Goal: Navigation & Orientation: Understand site structure

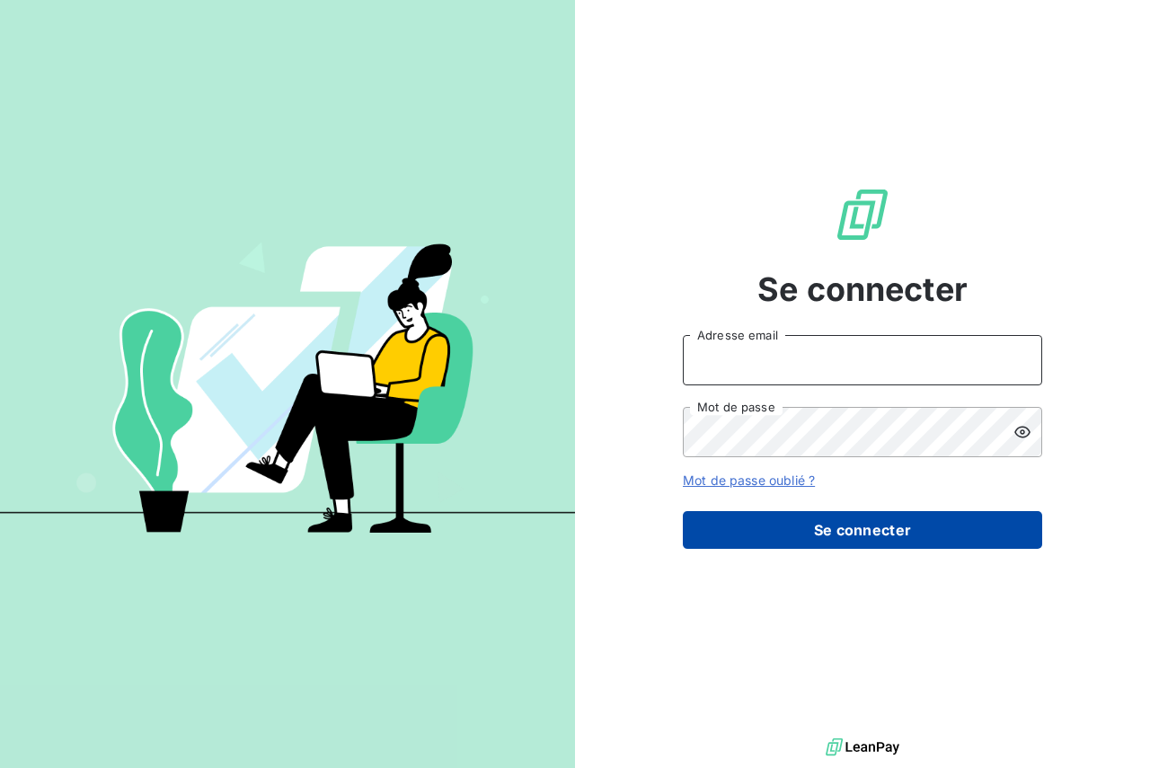
type input "[PERSON_NAME][EMAIL_ADDRESS][PERSON_NAME][PERSON_NAME][DOMAIN_NAME]"
click at [846, 534] on button "Se connecter" at bounding box center [862, 530] width 359 height 38
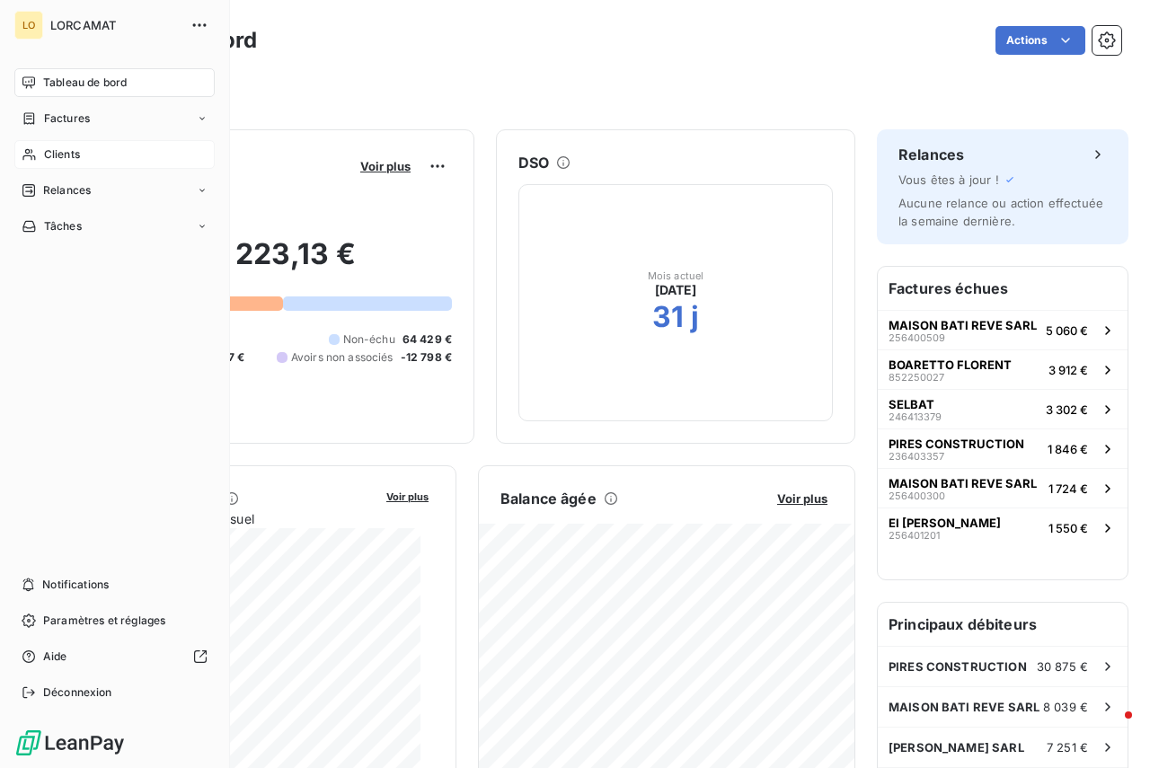
click at [53, 155] on span "Clients" at bounding box center [62, 154] width 36 height 16
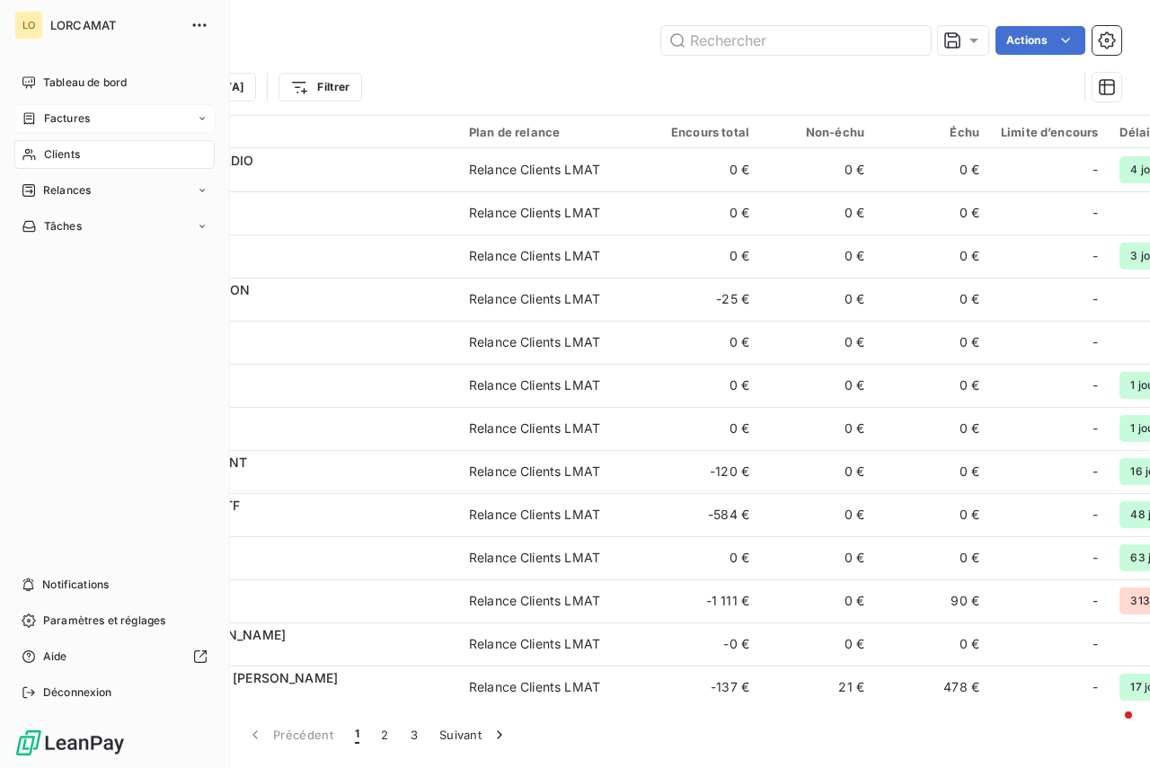
click at [199, 117] on icon at bounding box center [202, 118] width 11 height 11
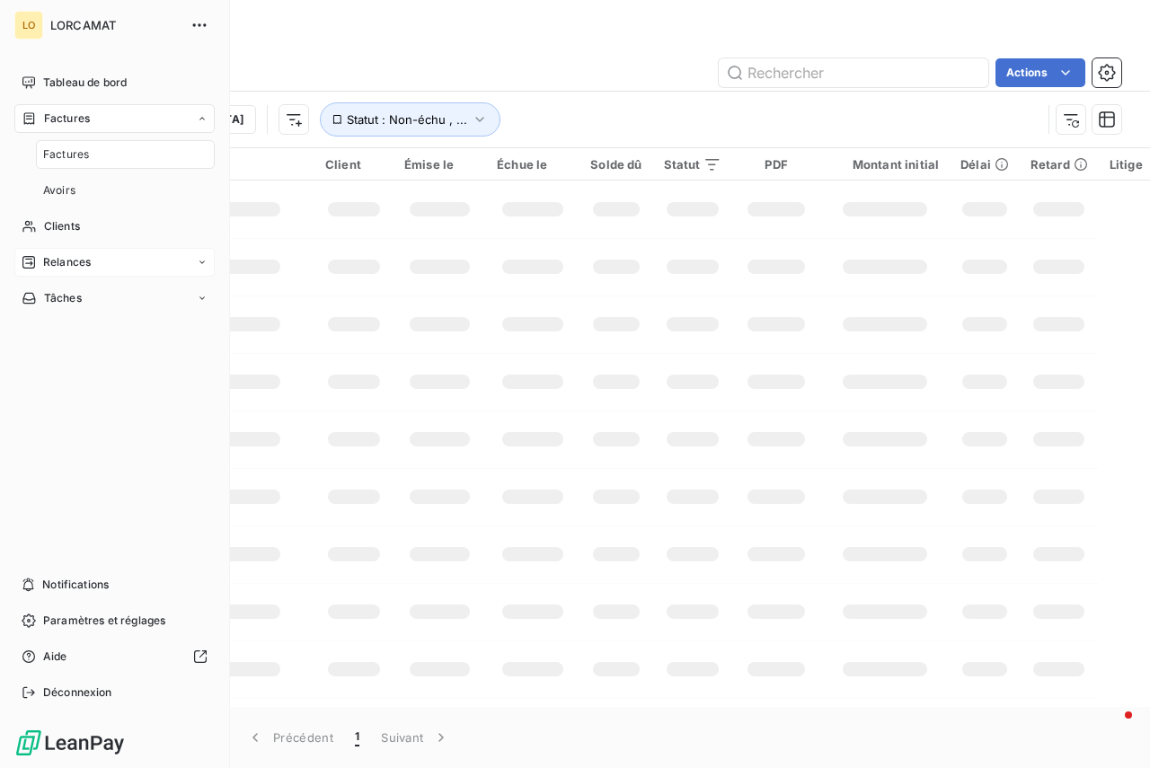
click at [199, 258] on icon at bounding box center [202, 262] width 11 height 11
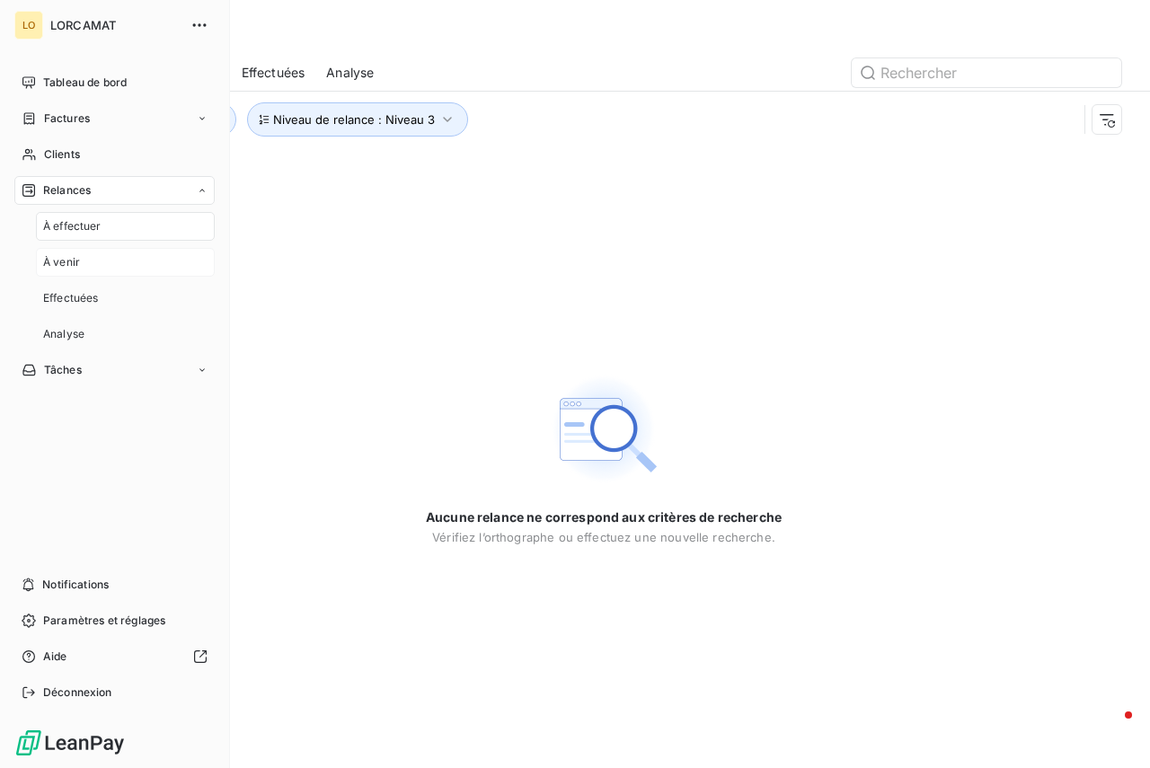
click at [92, 262] on div "À venir" at bounding box center [125, 262] width 179 height 29
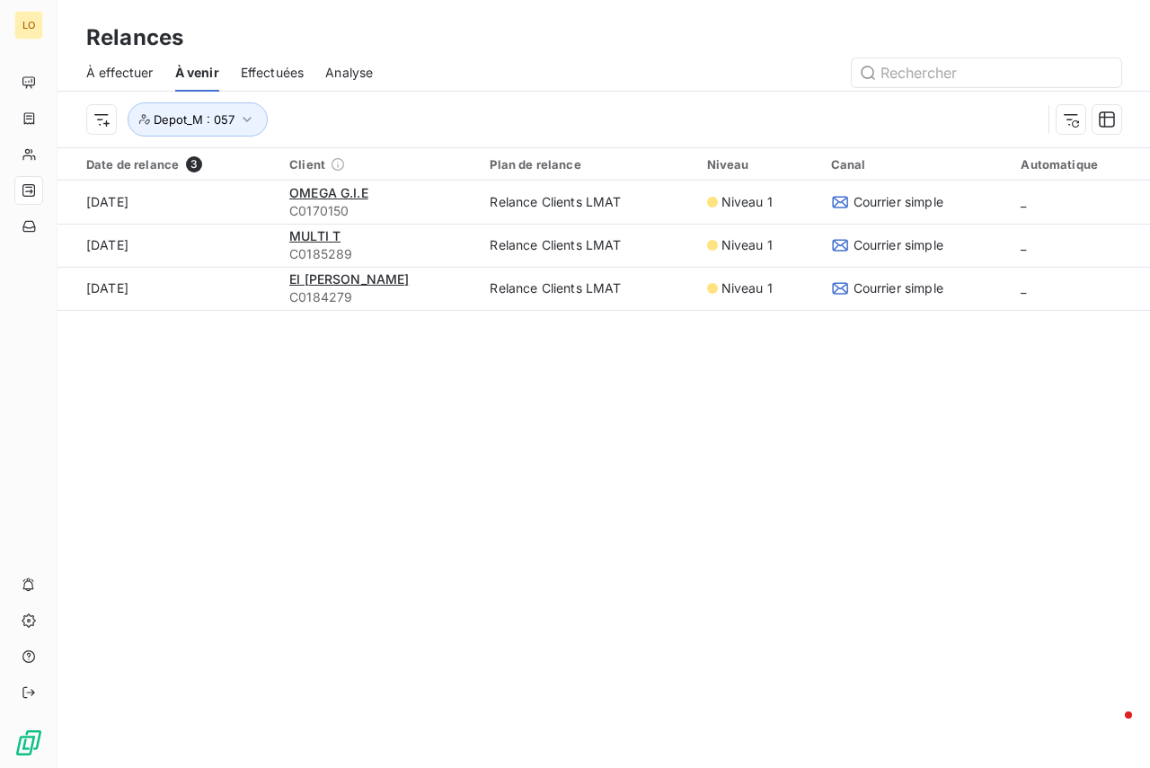
click at [261, 67] on span "Effectuées" at bounding box center [273, 73] width 64 height 18
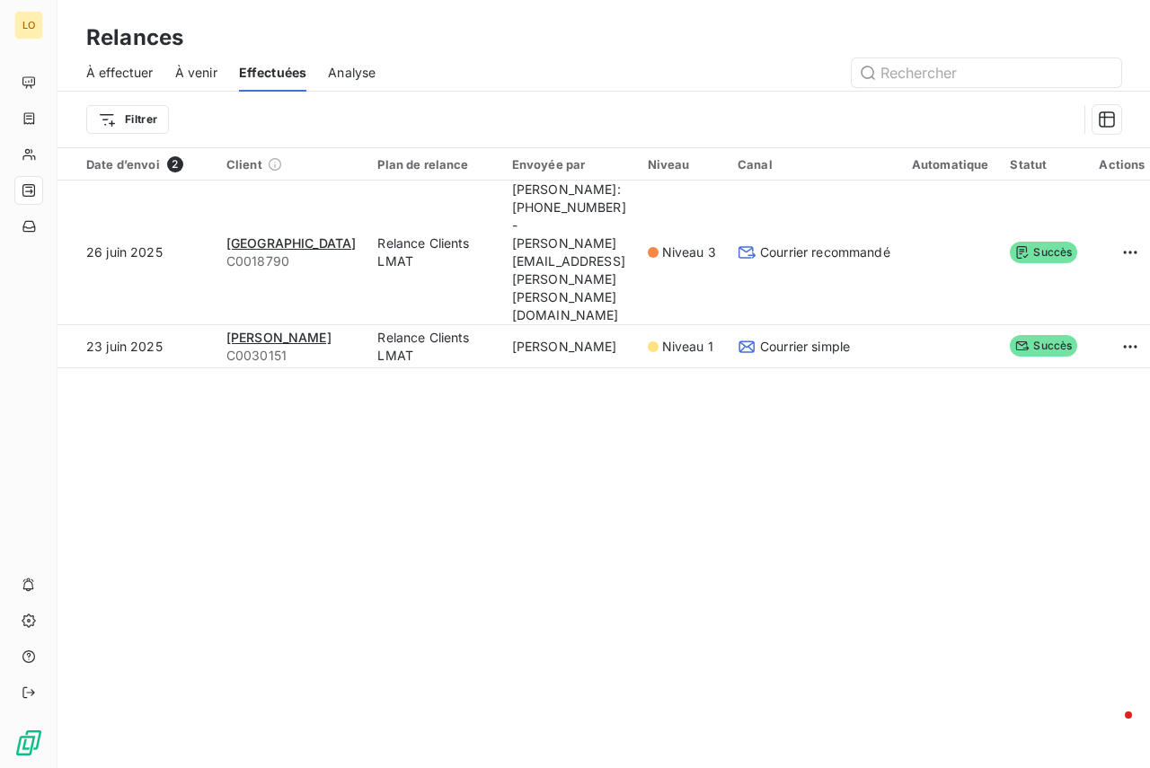
click at [343, 77] on span "Analyse" at bounding box center [352, 73] width 48 height 18
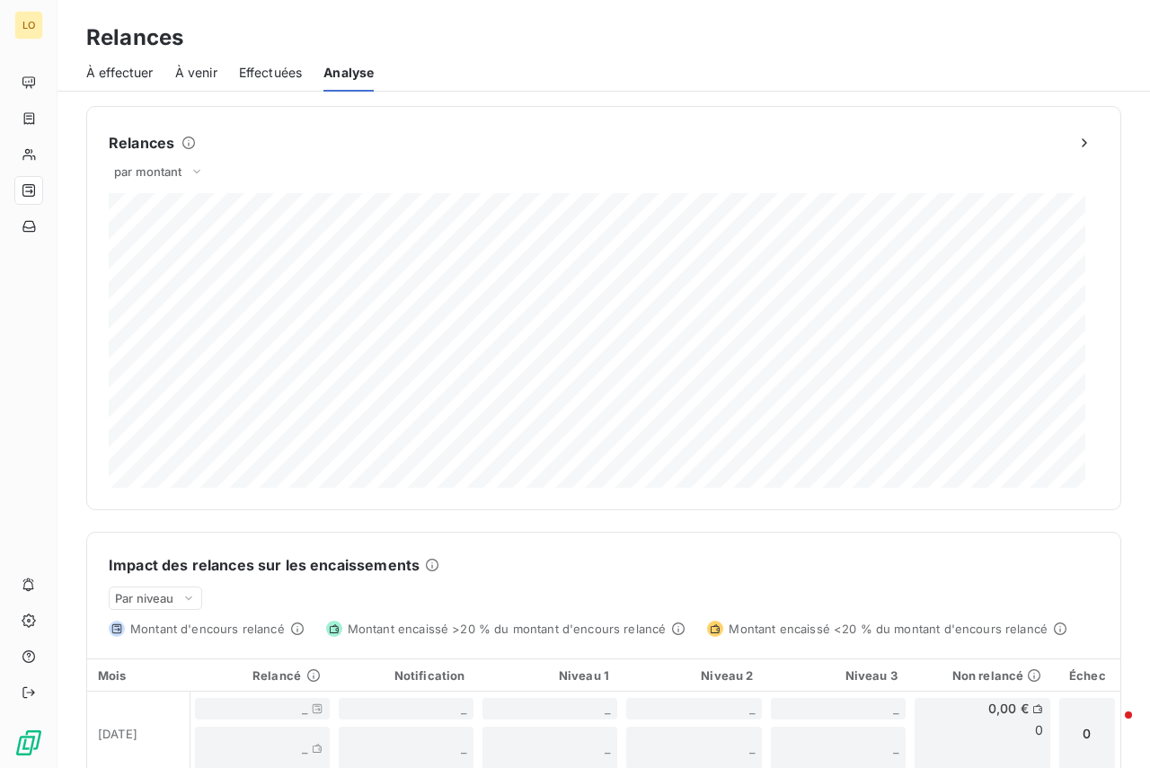
click at [111, 70] on span "À effectuer" at bounding box center [119, 73] width 67 height 18
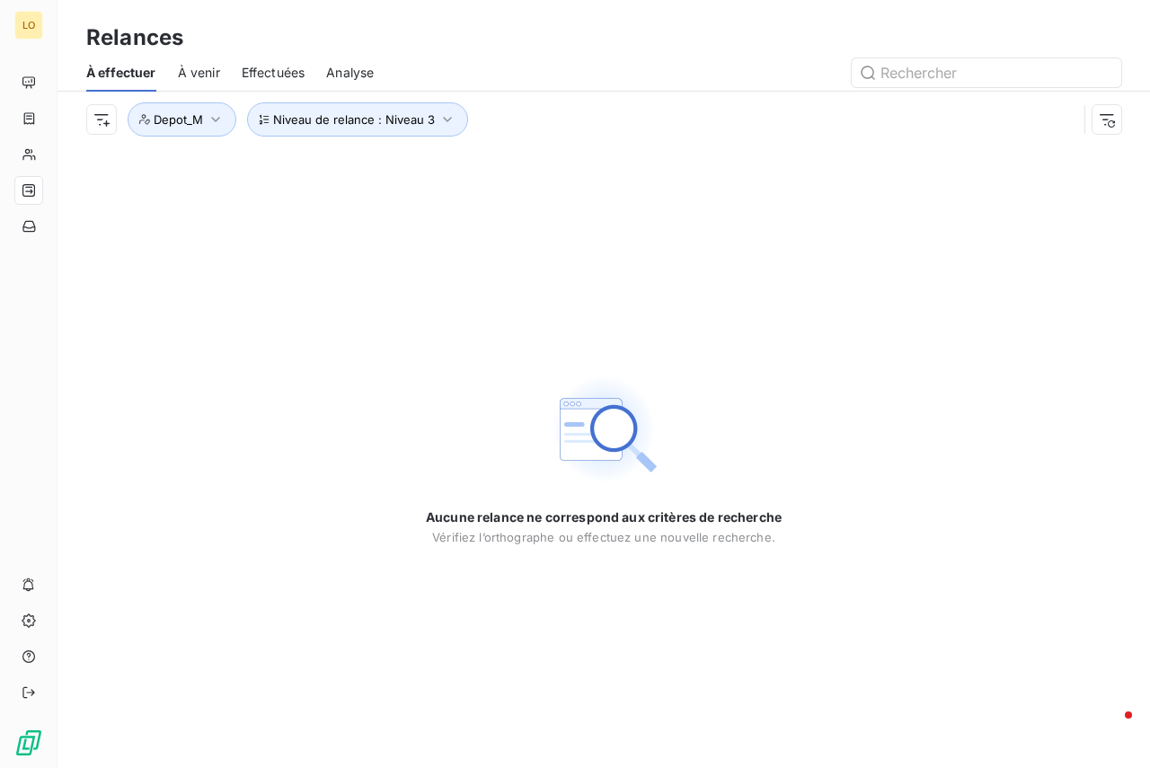
click at [201, 70] on span "À venir" at bounding box center [199, 73] width 42 height 18
